Goal: Find specific fact

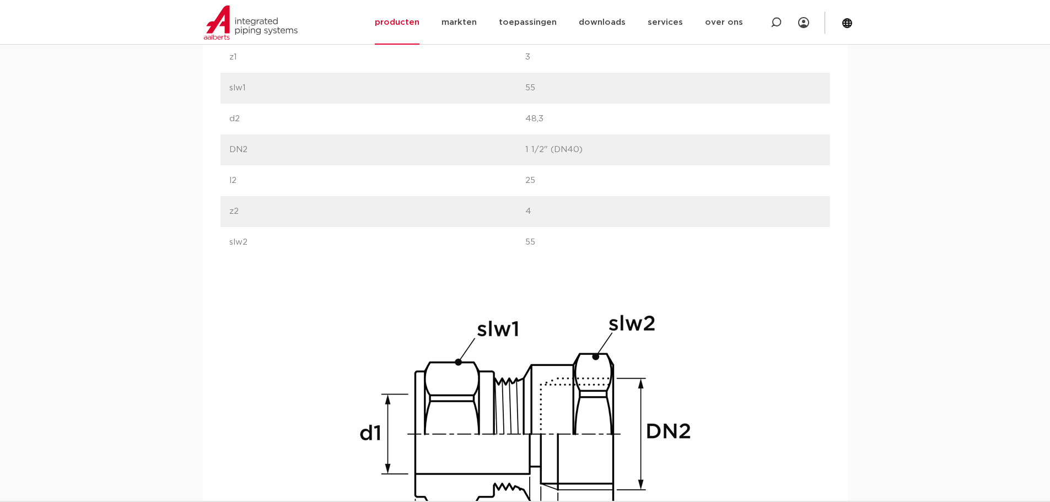
scroll to position [661, 0]
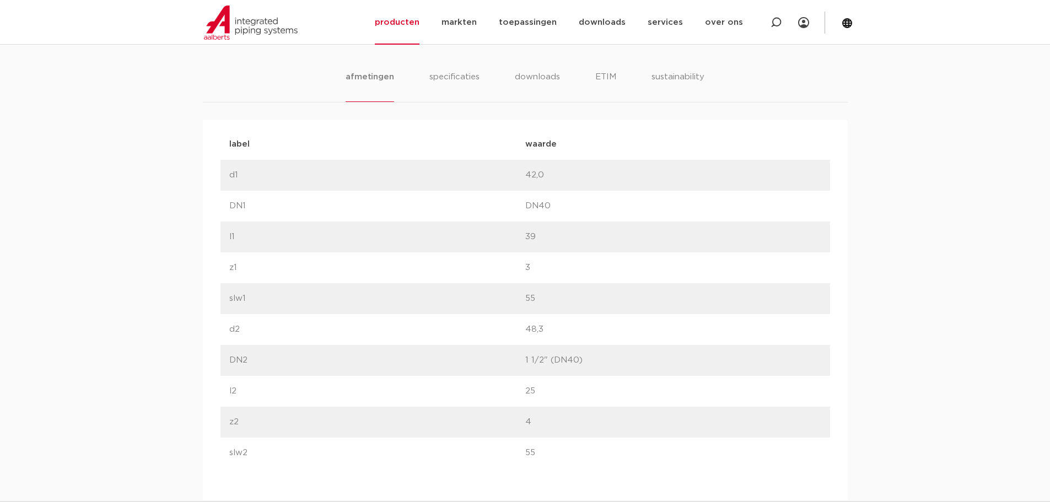
click at [417, 195] on div "label DN1 waarde DN40" at bounding box center [524, 206] width 609 height 31
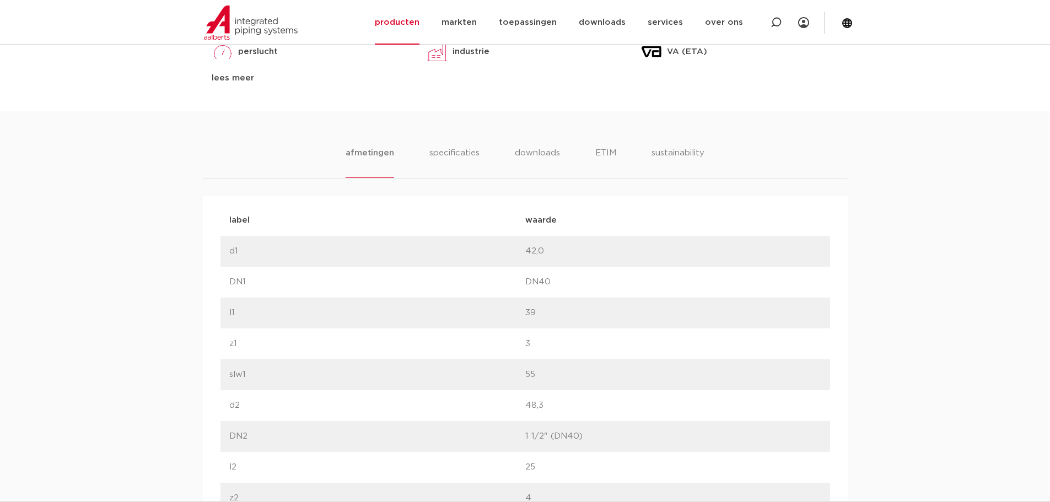
scroll to position [386, 0]
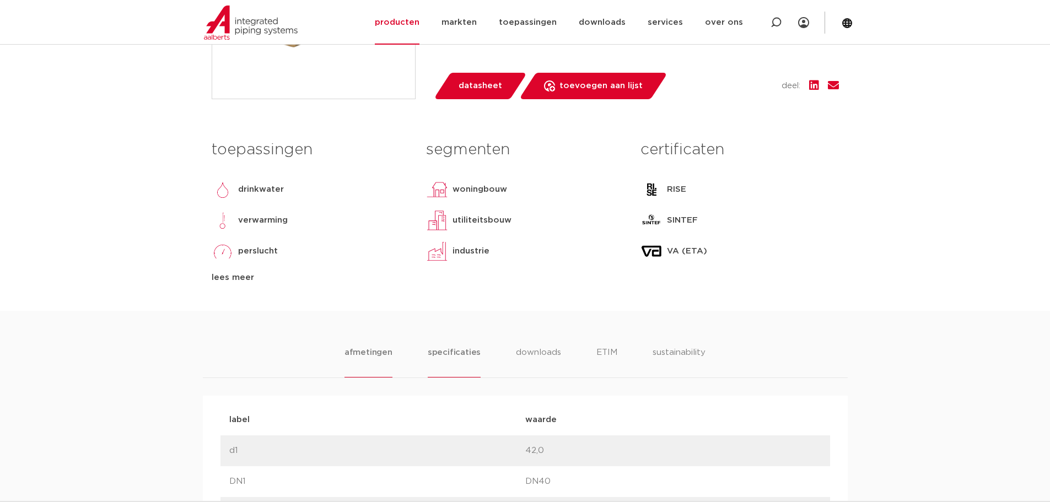
click at [449, 360] on li "specificaties" at bounding box center [454, 361] width 53 height 31
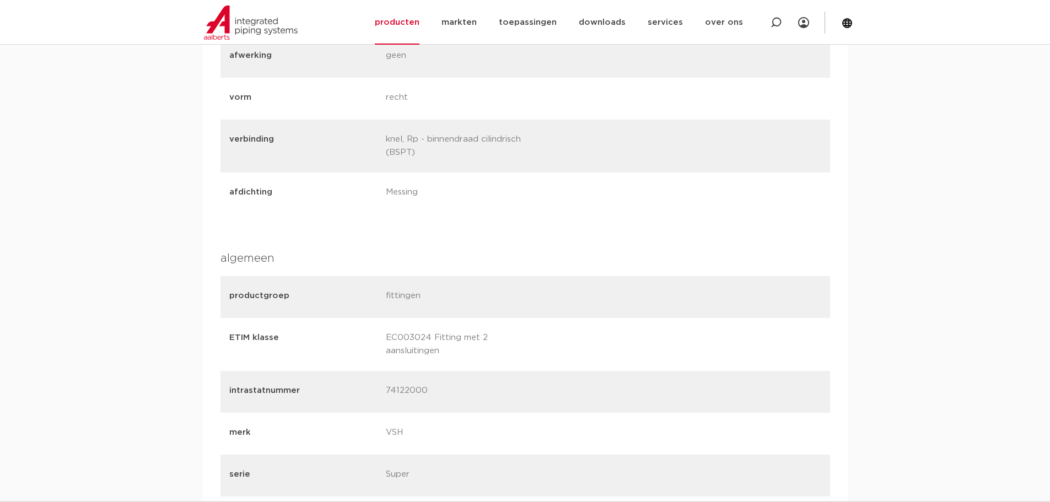
scroll to position [1047, 0]
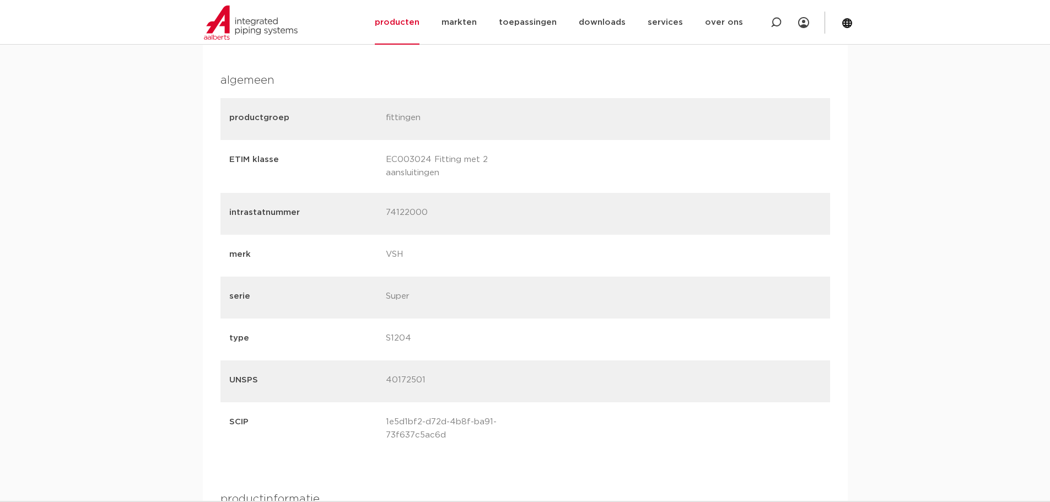
click at [393, 213] on p "74122000" at bounding box center [460, 213] width 148 height 15
copy p "74122000"
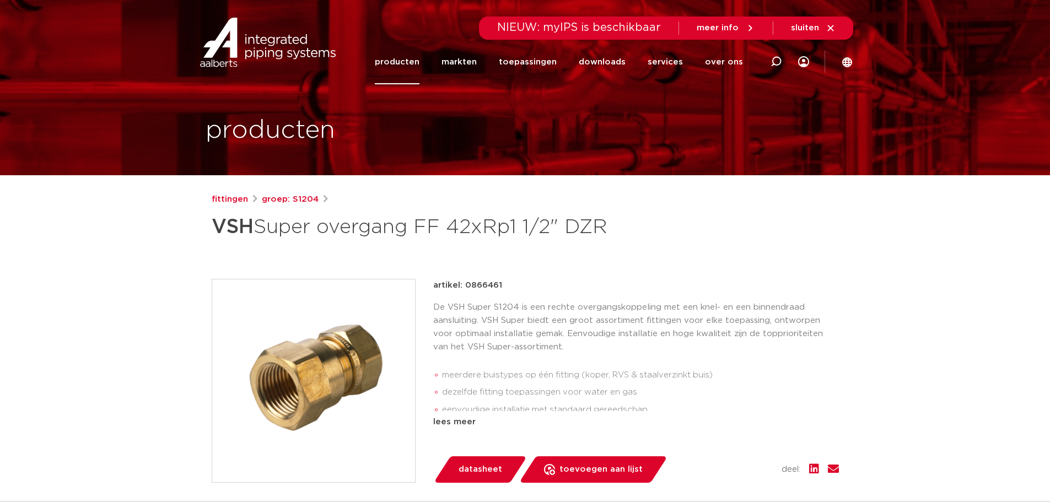
scroll to position [0, 0]
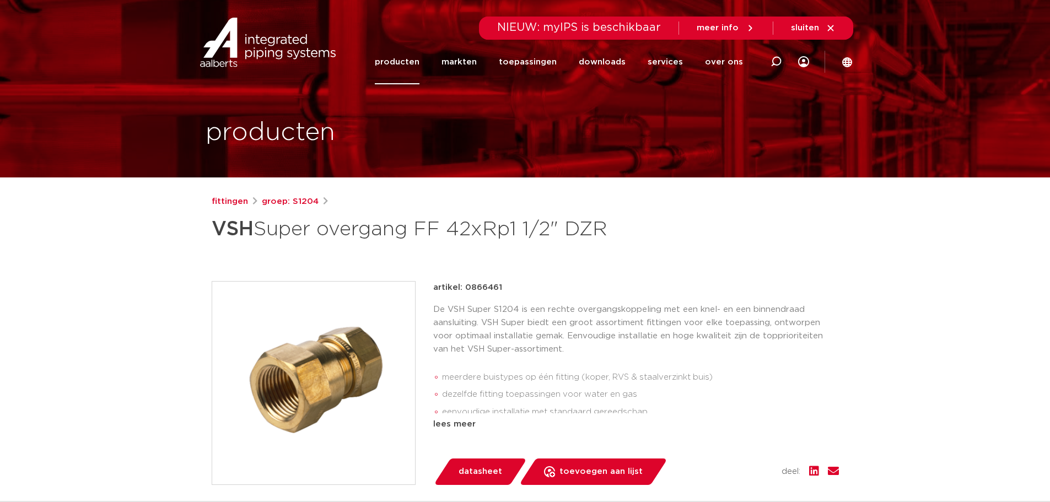
click at [376, 238] on h1 "VSH Super overgang FF 42xRp1 1/2" DZR" at bounding box center [419, 229] width 414 height 33
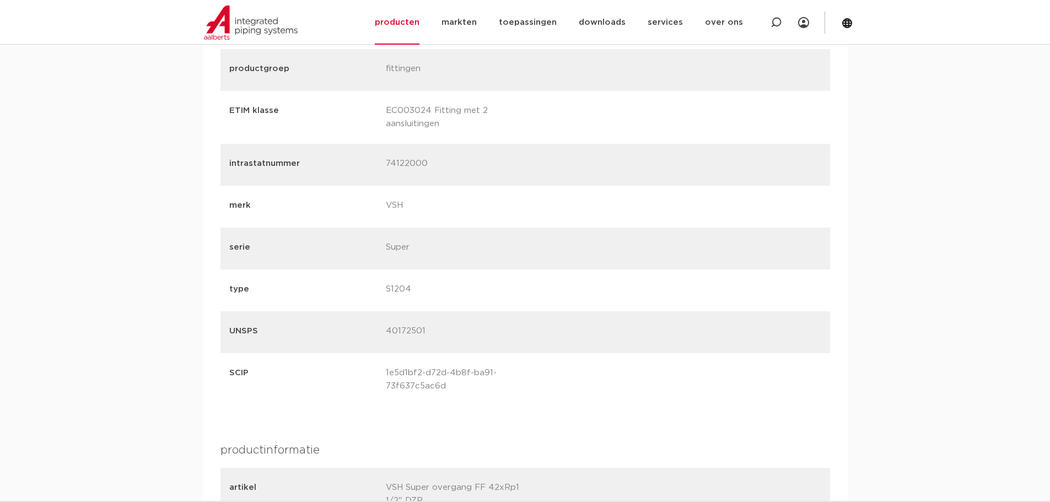
scroll to position [1102, 0]
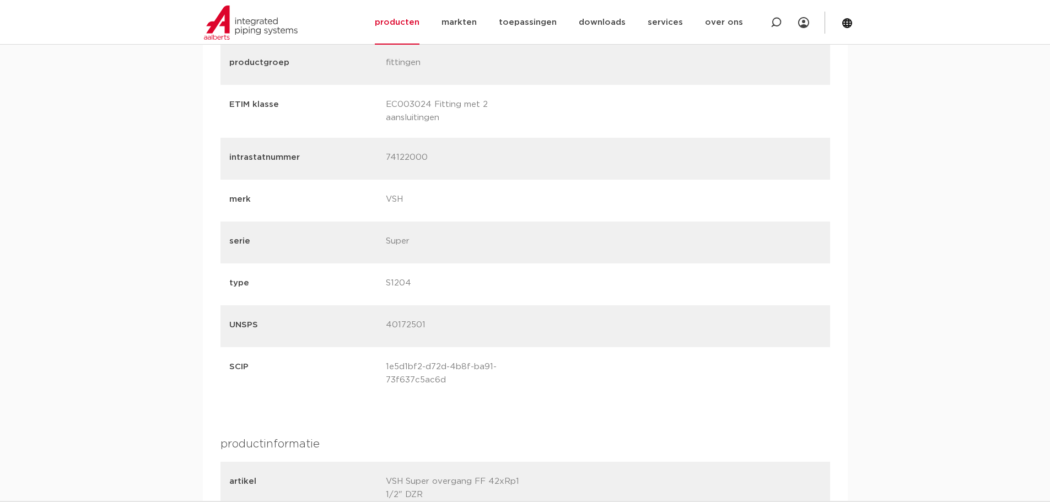
click at [412, 287] on p "S1204" at bounding box center [460, 284] width 148 height 15
click at [407, 284] on p "S1204" at bounding box center [460, 284] width 148 height 15
click at [401, 276] on div "type S1204" at bounding box center [524, 284] width 609 height 42
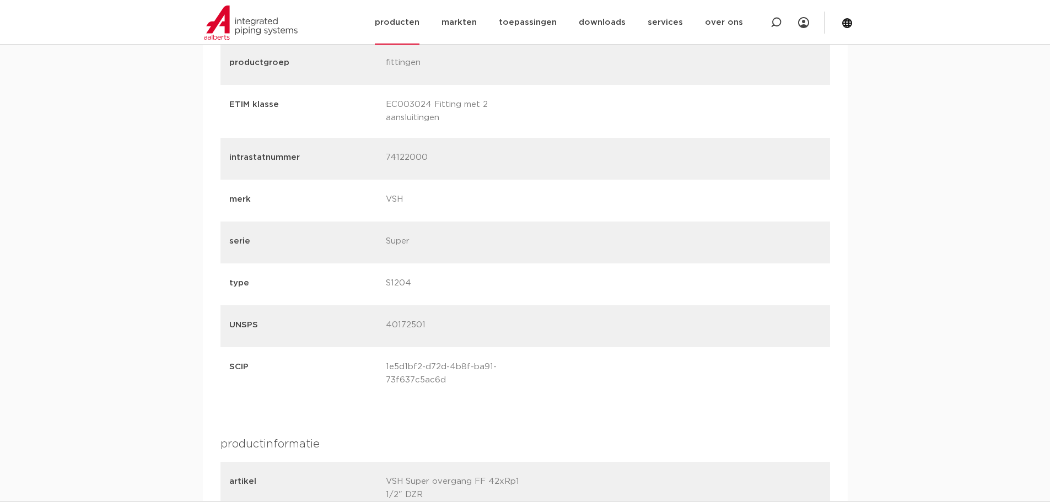
copy p "S1204"
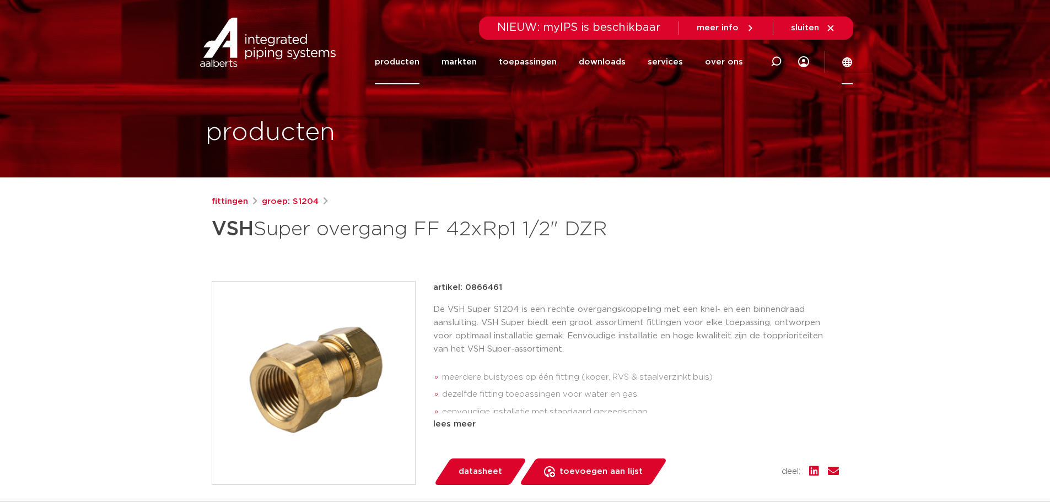
click at [850, 60] on icon at bounding box center [847, 62] width 10 height 10
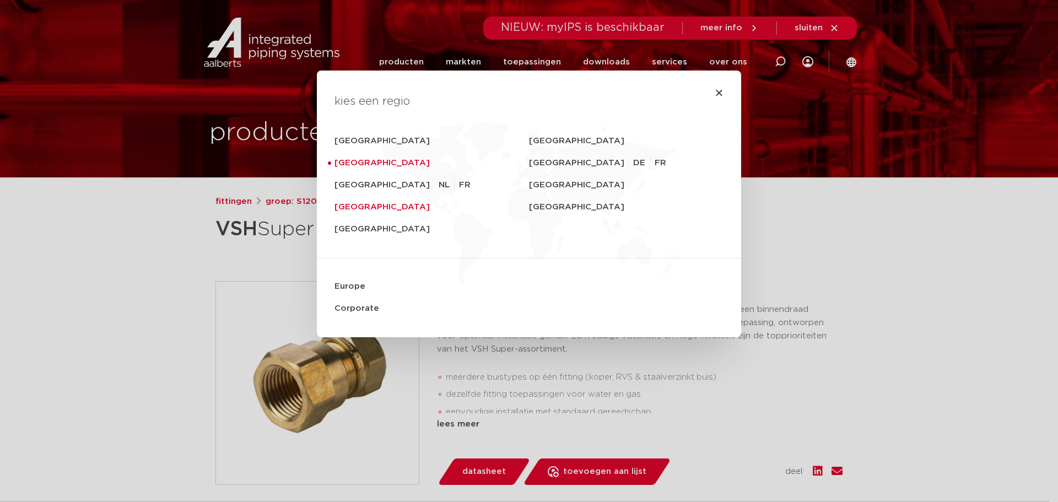
click at [357, 209] on link "United Kingdom" at bounding box center [432, 207] width 195 height 22
